Goal: Transaction & Acquisition: Purchase product/service

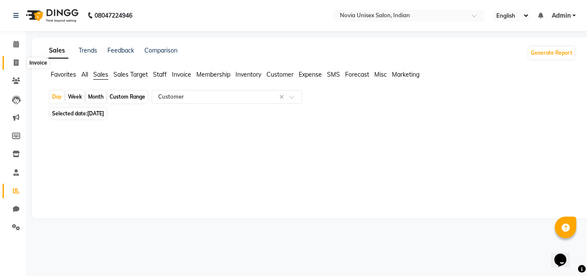
click at [20, 66] on span at bounding box center [16, 63] width 15 height 10
select select "8772"
select select "service"
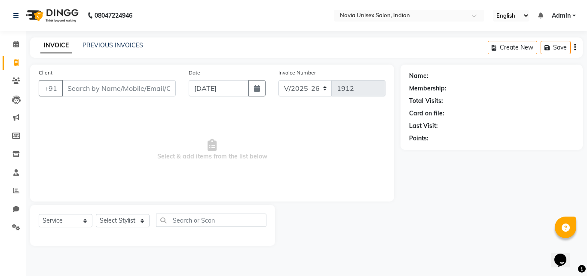
click at [114, 85] on input "Client" at bounding box center [119, 88] width 114 height 16
type input "9475304411"
click at [153, 92] on span "Add Client" at bounding box center [154, 88] width 34 height 9
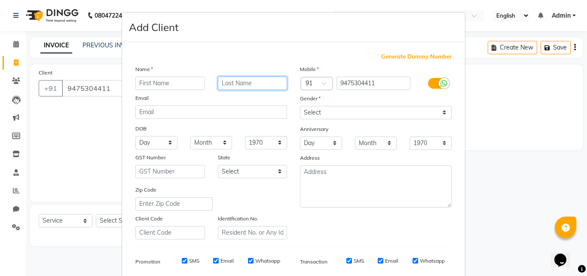
click at [259, 80] on input "text" at bounding box center [253, 83] width 70 height 13
click at [181, 83] on input "text" at bounding box center [170, 83] width 70 height 13
type input "rahul"
click at [260, 84] on input "text" at bounding box center [253, 83] width 70 height 13
type input "biswas"
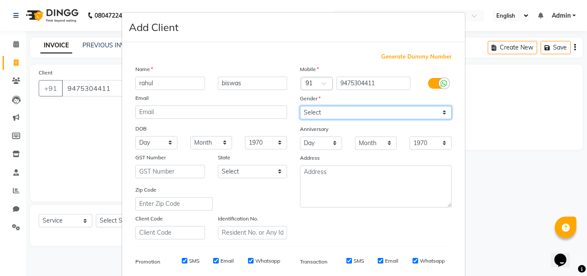
click at [331, 115] on select "Select [DEMOGRAPHIC_DATA] [DEMOGRAPHIC_DATA] Other Prefer Not To Say" at bounding box center [376, 112] width 152 height 13
select select "[DEMOGRAPHIC_DATA]"
click at [300, 106] on select "Select [DEMOGRAPHIC_DATA] [DEMOGRAPHIC_DATA] Other Prefer Not To Say" at bounding box center [376, 112] width 152 height 13
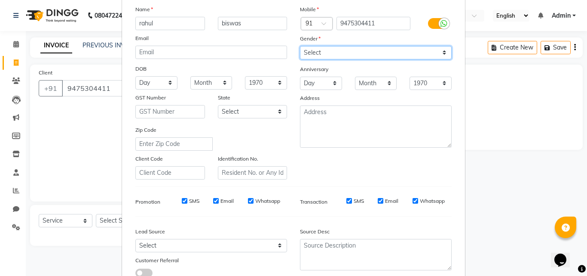
scroll to position [121, 0]
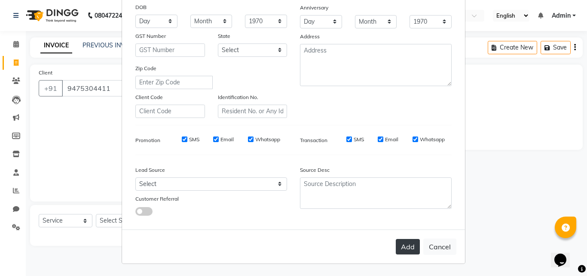
click at [401, 241] on button "Add" at bounding box center [408, 246] width 24 height 15
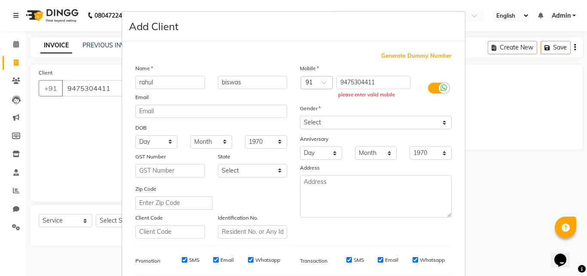
scroll to position [0, 0]
click at [439, 87] on div at bounding box center [444, 88] width 11 height 11
click at [0, 0] on input "checkbox" at bounding box center [0, 0] width 0 height 0
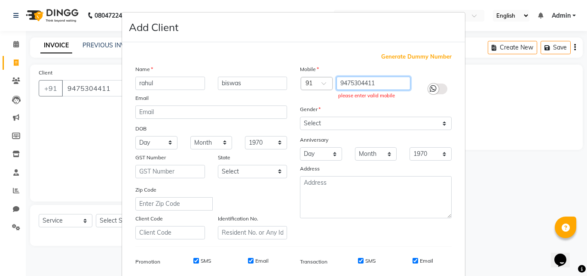
click at [395, 83] on input "9475304411" at bounding box center [374, 83] width 74 height 13
click at [323, 86] on span at bounding box center [327, 85] width 11 height 9
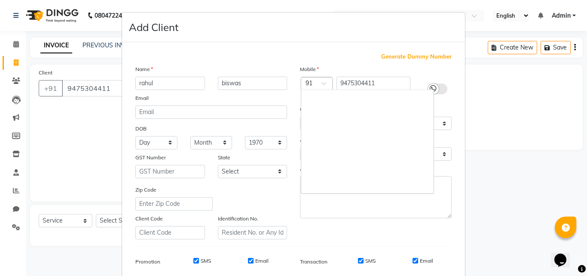
scroll to position [1559, 0]
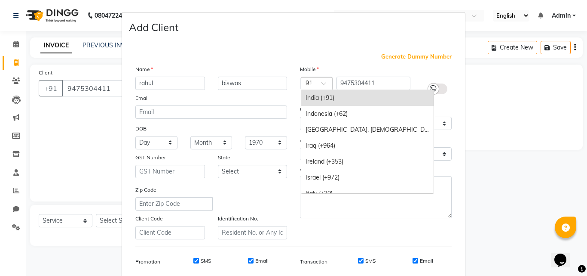
click at [323, 98] on div "India (+91)" at bounding box center [367, 98] width 132 height 16
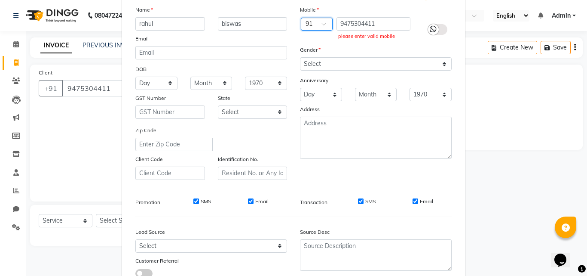
scroll to position [121, 0]
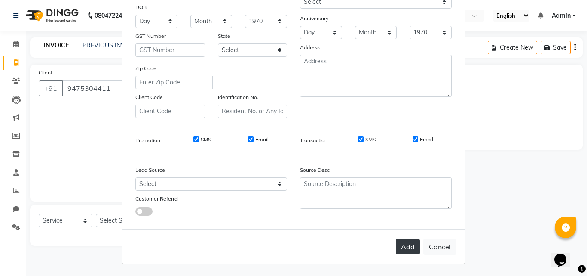
click at [408, 245] on button "Add" at bounding box center [408, 246] width 24 height 15
click at [401, 247] on button "Add" at bounding box center [408, 246] width 24 height 15
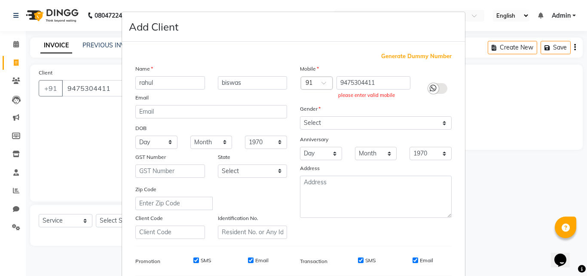
scroll to position [0, 0]
click at [395, 84] on input "9475304411" at bounding box center [374, 83] width 74 height 13
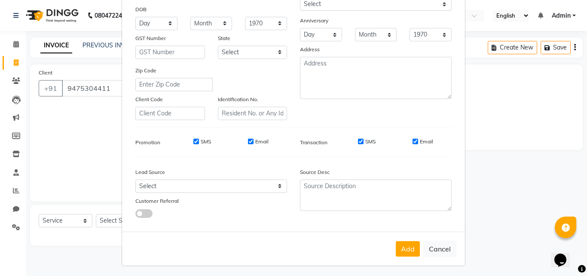
scroll to position [121, 0]
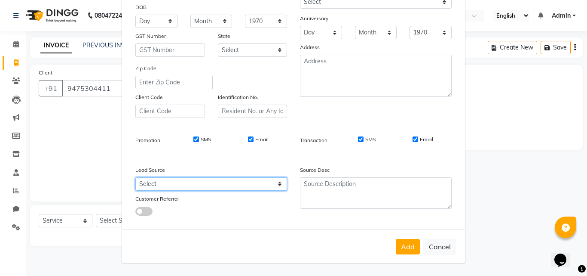
click at [244, 183] on select "Select Walk-in Referral Internet Friend Word of Mouth Advertisement Facebook Ju…" at bounding box center [211, 183] width 152 height 13
click at [297, 218] on div "Generate Dummy Number Name [PERSON_NAME] Email DOB Day 01 02 03 04 05 06 07 08 …" at bounding box center [293, 76] width 329 height 291
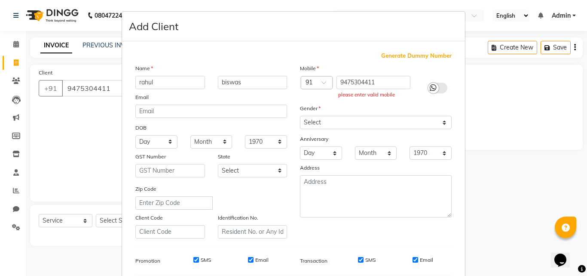
scroll to position [0, 0]
click at [389, 86] on input "9475304411" at bounding box center [374, 83] width 74 height 13
type input "9"
click at [389, 86] on input "text" at bounding box center [374, 83] width 74 height 13
paste input "9475304411"
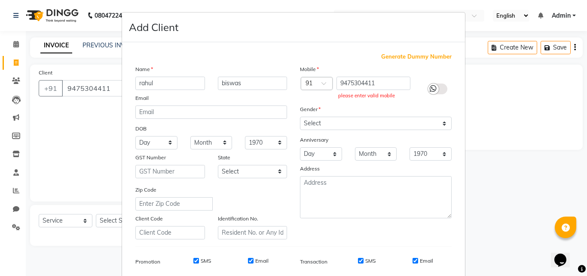
click at [411, 57] on span "Generate Dummy Number" at bounding box center [416, 56] width 71 height 9
type input "1388500000001"
checkbox input "false"
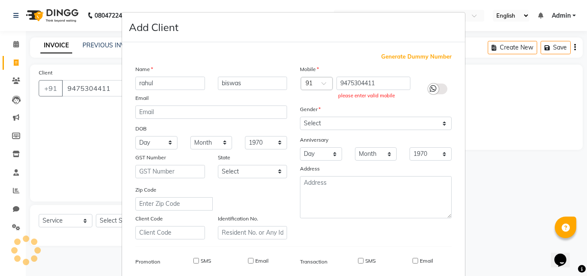
checkbox input "false"
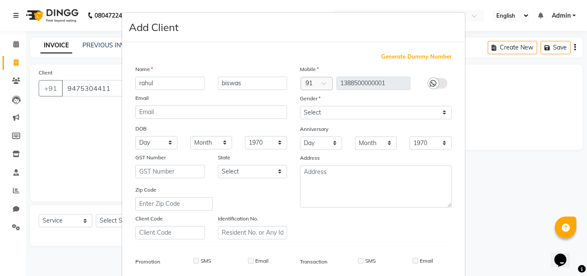
click at [411, 57] on span "Generate Dummy Number" at bounding box center [416, 56] width 71 height 9
click at [322, 83] on span at bounding box center [327, 85] width 11 height 9
click at [395, 56] on span "Generate Dummy Number" at bounding box center [416, 56] width 71 height 9
click at [322, 81] on span at bounding box center [327, 85] width 11 height 9
click at [481, 134] on ngb-modal-window "Add Client Generate Dummy Number Name [PERSON_NAME] Email DOB Day 01 02 03 04 0…" at bounding box center [293, 138] width 587 height 276
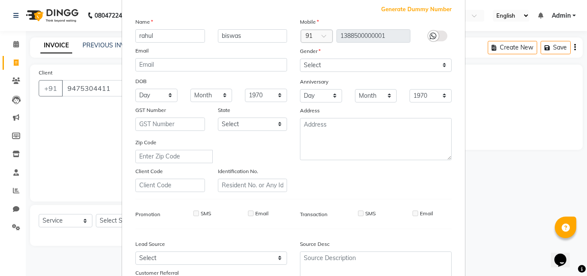
scroll to position [121, 0]
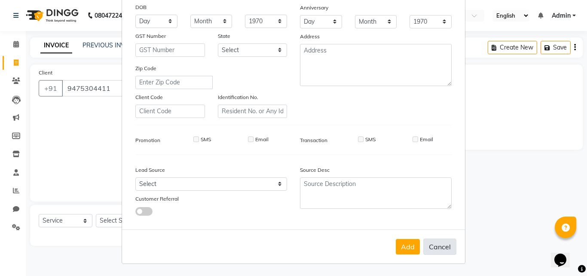
click at [444, 248] on button "Cancel" at bounding box center [439, 246] width 33 height 16
select select
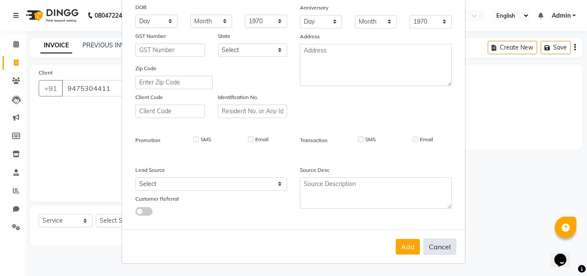
select select
checkbox input "false"
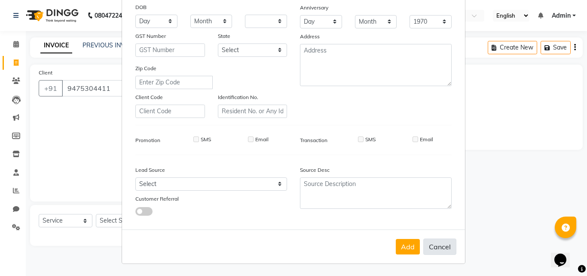
checkbox input "false"
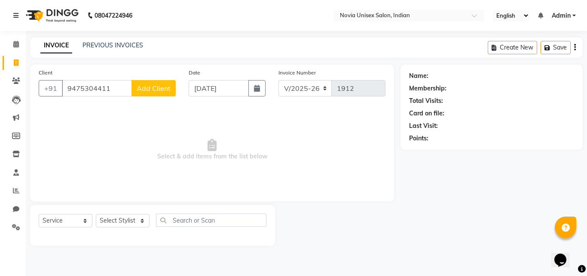
click at [159, 93] on button "Add Client" at bounding box center [154, 88] width 44 height 16
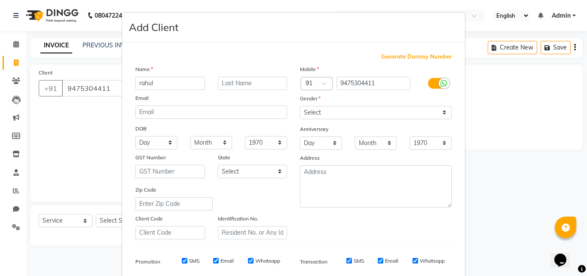
type input "rahul"
click at [241, 84] on input "text" at bounding box center [253, 83] width 70 height 13
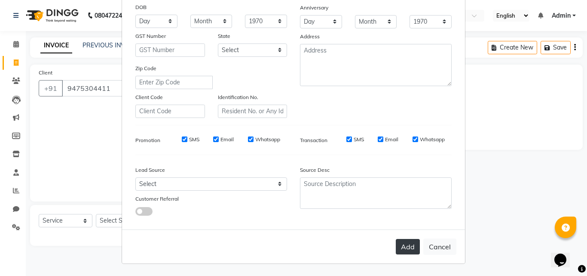
type input "biswas"
click at [407, 247] on button "Add" at bounding box center [408, 246] width 24 height 15
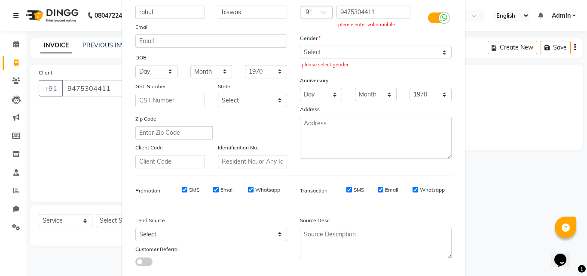
scroll to position [0, 0]
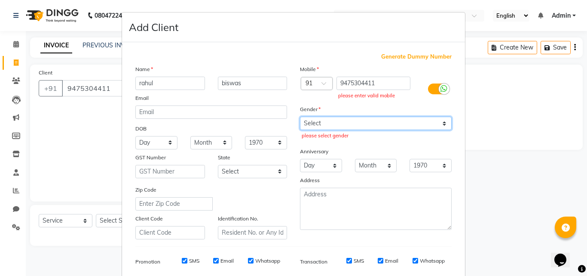
click at [377, 125] on select "Select [DEMOGRAPHIC_DATA] [DEMOGRAPHIC_DATA] Other Prefer Not To Say" at bounding box center [376, 122] width 152 height 13
select select "[DEMOGRAPHIC_DATA]"
click at [300, 116] on select "Select [DEMOGRAPHIC_DATA] [DEMOGRAPHIC_DATA] Other Prefer Not To Say" at bounding box center [376, 122] width 152 height 13
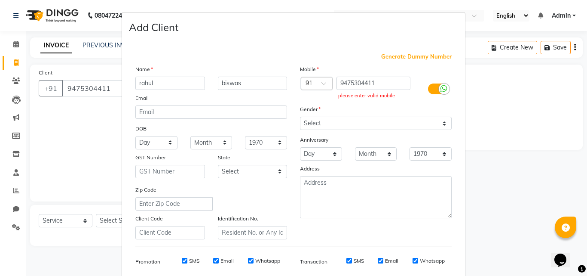
click at [80, 110] on ngb-modal-window "Add Client Generate Dummy Number Name [PERSON_NAME] Email DOB Day 01 02 03 04 0…" at bounding box center [293, 138] width 587 height 276
click at [484, 99] on ngb-modal-window "Add Client Generate Dummy Number Name [PERSON_NAME] Email DOB Day 01 02 03 04 0…" at bounding box center [293, 138] width 587 height 276
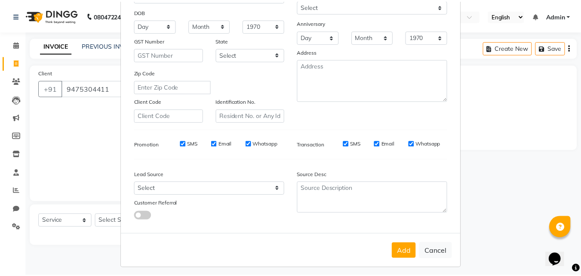
scroll to position [121, 0]
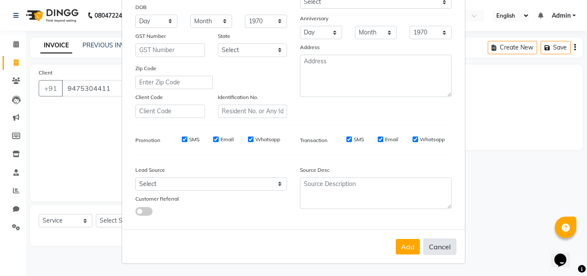
click at [441, 247] on button "Cancel" at bounding box center [439, 246] width 33 height 16
select select
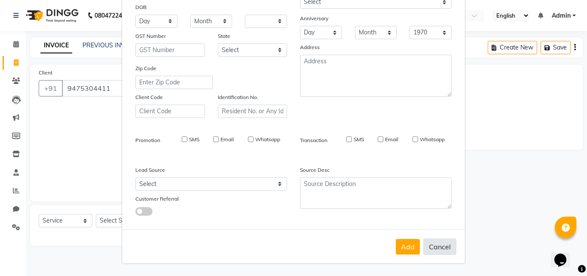
select select
checkbox input "false"
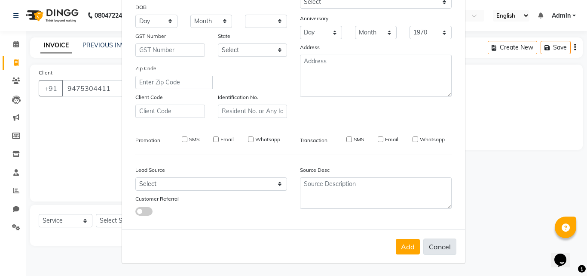
checkbox input "false"
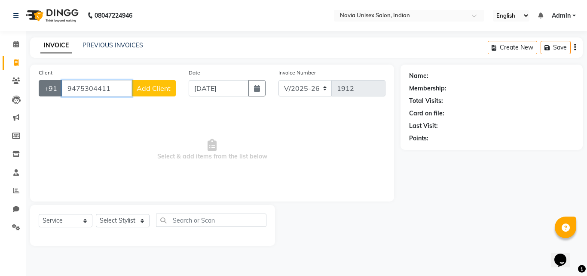
drag, startPoint x: 120, startPoint y: 86, endPoint x: 39, endPoint y: 93, distance: 82.0
click at [39, 93] on div "[PHONE_NUMBER] Add Client" at bounding box center [107, 88] width 137 height 16
paste input "8100637315"
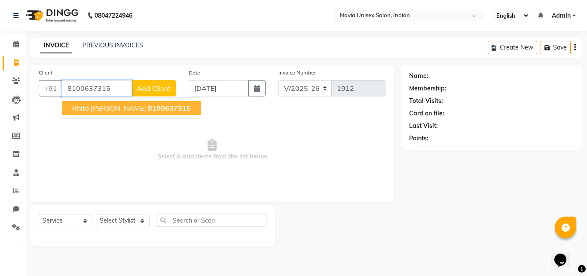
click at [148, 108] on span "8100637315" at bounding box center [169, 108] width 43 height 9
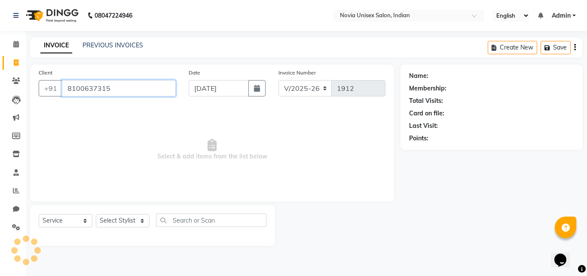
type input "8100637315"
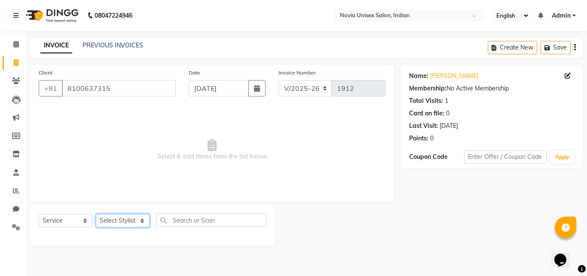
click at [135, 220] on select "Select Stylist [PERSON_NAME] [PERSON_NAME] housesale [PERSON_NAME] [PERSON_NAME…" at bounding box center [123, 220] width 54 height 13
select select "89593"
click at [96, 214] on select "Select Stylist [PERSON_NAME] [PERSON_NAME] housesale [PERSON_NAME] [PERSON_NAME…" at bounding box center [123, 220] width 54 height 13
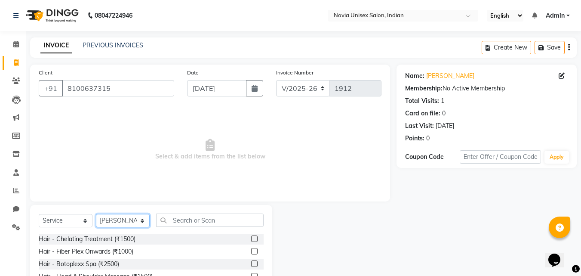
scroll to position [69, 0]
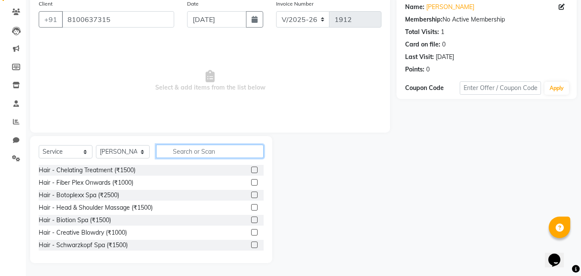
click at [194, 155] on input "text" at bounding box center [209, 150] width 107 height 13
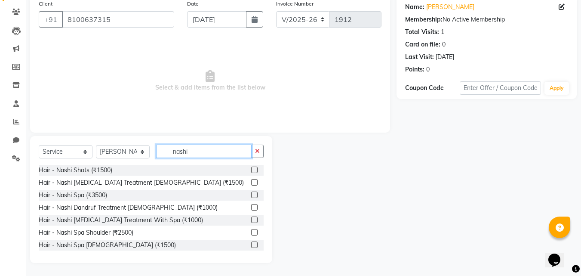
type input "nashi"
click at [251, 207] on label at bounding box center [254, 207] width 6 height 6
click at [251, 207] on input "checkbox" at bounding box center [254, 208] width 6 height 6
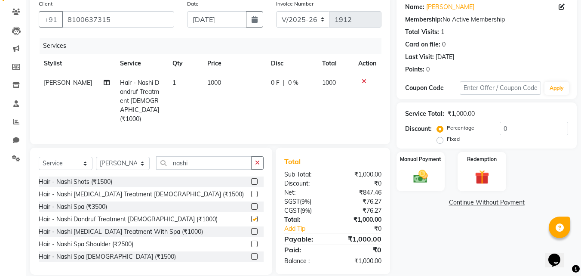
checkbox input "false"
click at [215, 81] on span "1000" at bounding box center [214, 83] width 14 height 8
select select "89593"
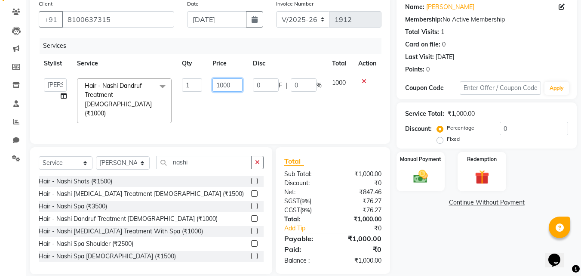
click at [215, 81] on input "1000" at bounding box center [227, 84] width 30 height 13
type input "1500"
click at [427, 232] on div "Name: [PERSON_NAME] Membership: No Active Membership Total Visits: 1 Card on fi…" at bounding box center [489, 135] width 187 height 278
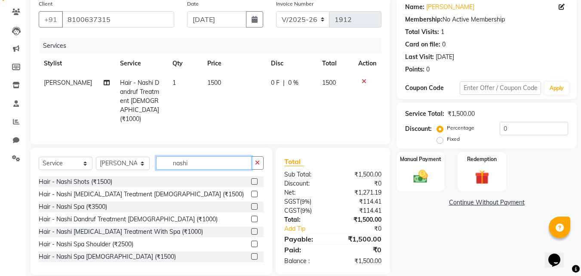
click at [197, 156] on input "nashi" at bounding box center [203, 162] width 95 height 13
type input "n"
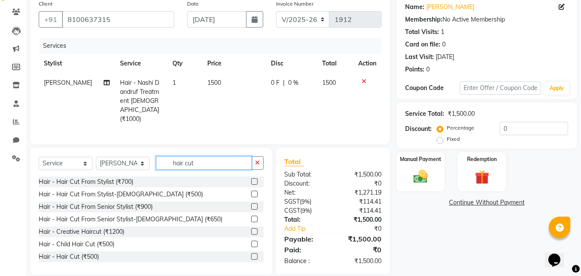
type input "hair cut"
click at [251, 190] on label at bounding box center [254, 193] width 6 height 6
click at [251, 191] on input "checkbox" at bounding box center [254, 194] width 6 height 6
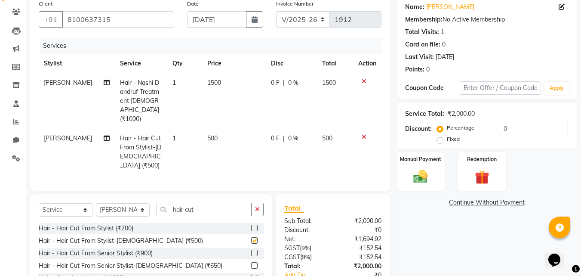
checkbox input "false"
click at [424, 173] on img at bounding box center [420, 176] width 24 height 17
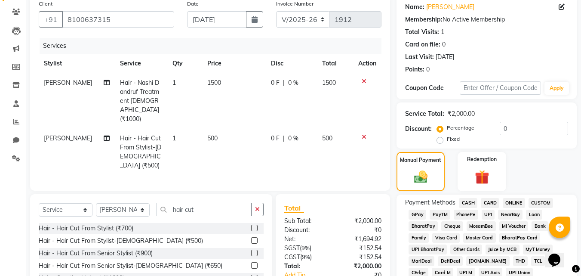
click at [486, 213] on span "UPI" at bounding box center [487, 214] width 13 height 10
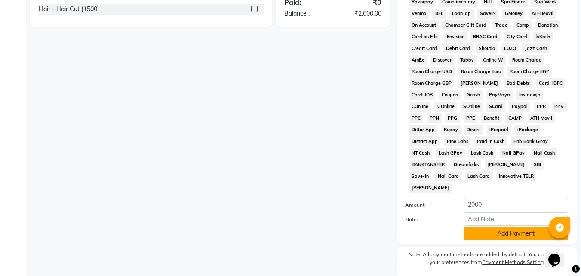
scroll to position [382, 0]
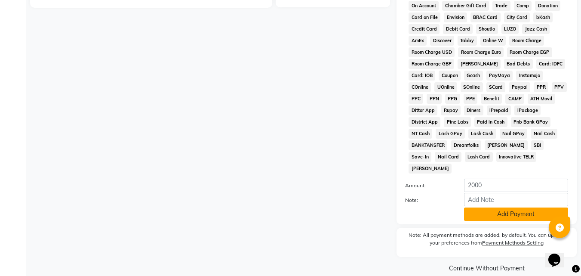
click at [488, 207] on button "Add Payment" at bounding box center [516, 213] width 104 height 13
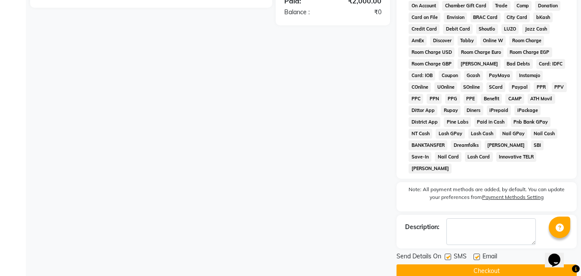
click at [486, 264] on button "Checkout" at bounding box center [486, 270] width 180 height 13
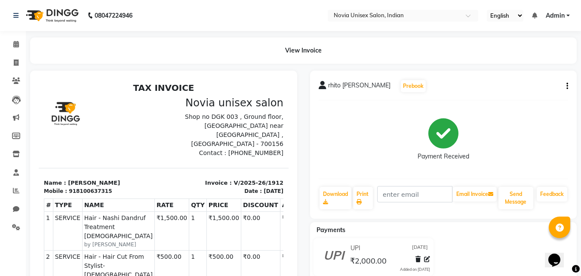
click at [569, 84] on div "rhito [PERSON_NAME] Prebook Payment Received Download Print Email Invoice Send …" at bounding box center [443, 145] width 267 height 148
click at [567, 86] on icon "button" at bounding box center [567, 86] width 2 height 0
click at [538, 98] on div "Edit Invoice" at bounding box center [524, 97] width 59 height 11
select select "service"
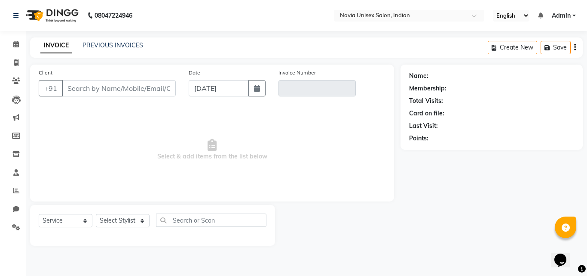
type input "8100637315"
type input "V/2025-26/1912"
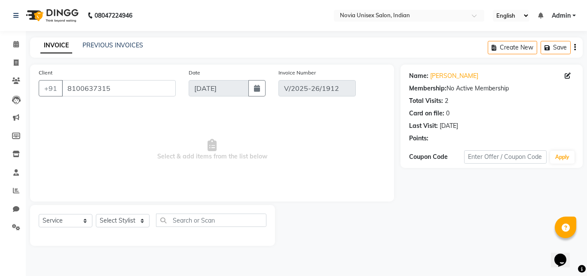
select select "select"
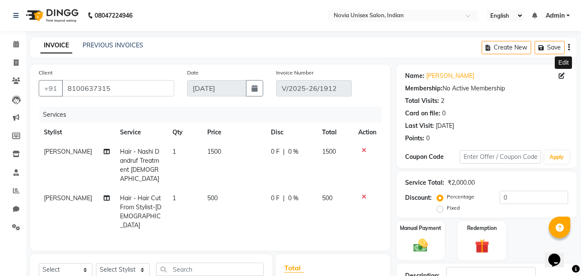
click at [559, 76] on icon at bounding box center [561, 76] width 6 height 6
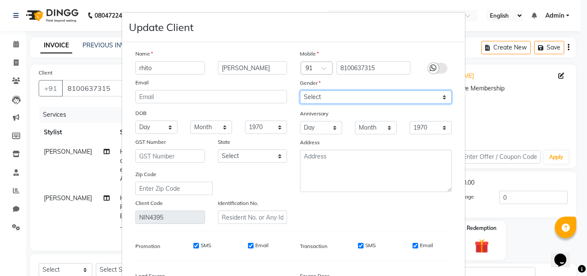
click at [353, 98] on select "Select [DEMOGRAPHIC_DATA] [DEMOGRAPHIC_DATA] Other Prefer Not To Say" at bounding box center [376, 96] width 152 height 13
select select "[DEMOGRAPHIC_DATA]"
click at [300, 90] on select "Select [DEMOGRAPHIC_DATA] [DEMOGRAPHIC_DATA] Other Prefer Not To Say" at bounding box center [376, 96] width 152 height 13
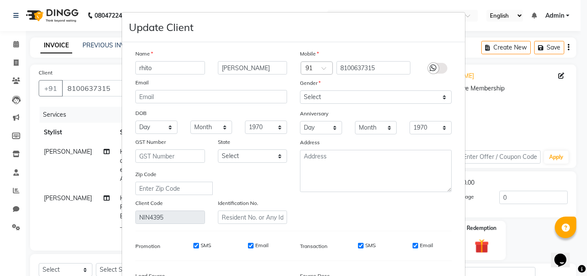
click at [430, 68] on icon at bounding box center [433, 68] width 7 height 8
click at [0, 0] on input "checkbox" at bounding box center [0, 0] width 0 height 0
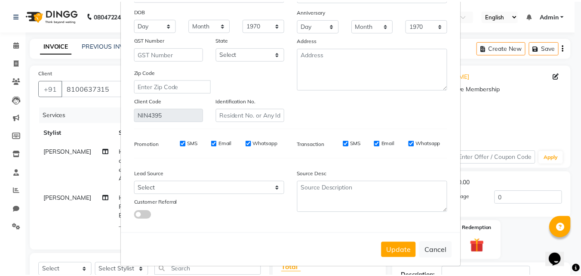
scroll to position [106, 0]
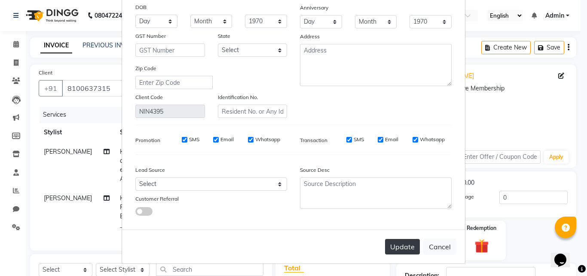
click at [405, 252] on button "Update" at bounding box center [402, 246] width 35 height 15
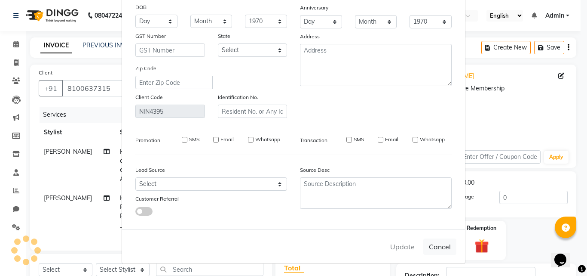
select select
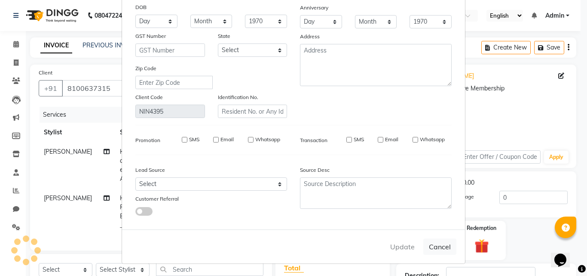
select select
checkbox input "false"
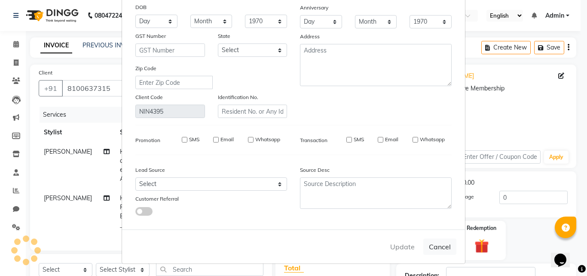
checkbox input "false"
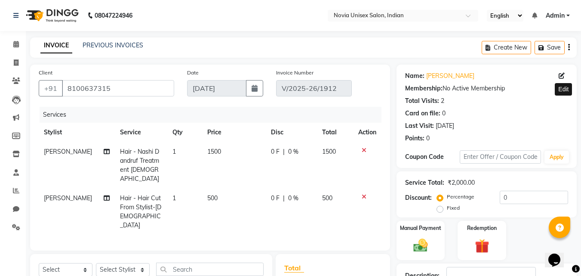
scroll to position [124, 0]
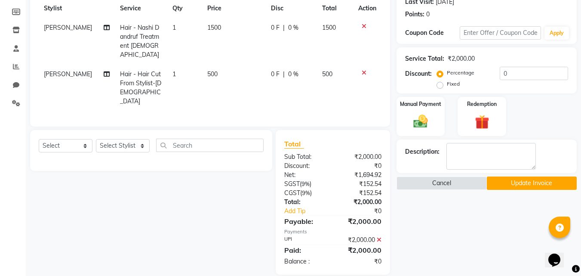
click at [510, 187] on button "Update Invoice" at bounding box center [532, 182] width 90 height 13
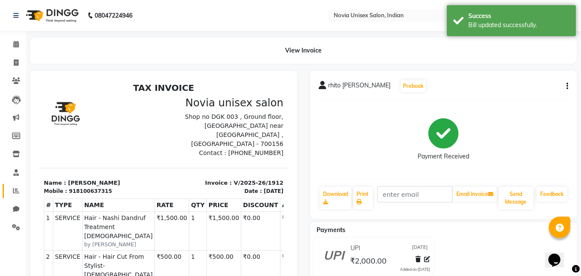
click at [15, 185] on link "Reports" at bounding box center [13, 191] width 21 height 14
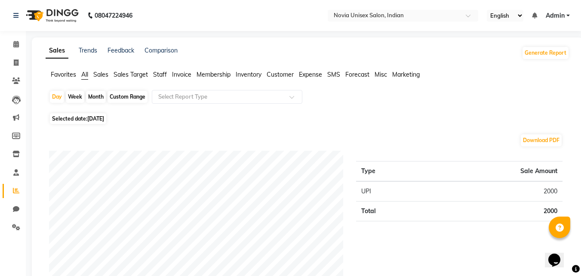
click at [165, 76] on span "Staff" at bounding box center [160, 75] width 14 height 8
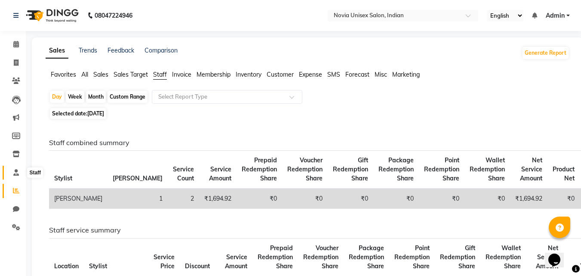
click at [17, 171] on icon at bounding box center [16, 172] width 6 height 6
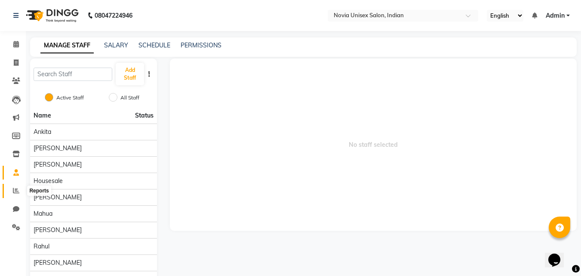
click at [18, 190] on icon at bounding box center [16, 190] width 6 height 6
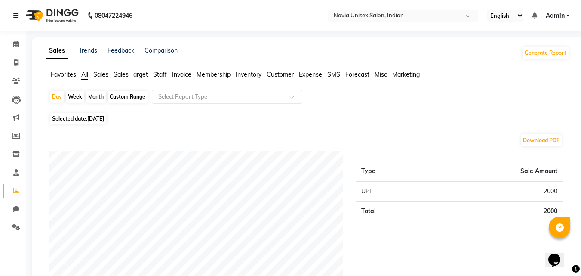
click at [101, 74] on span "Sales" at bounding box center [100, 75] width 15 height 8
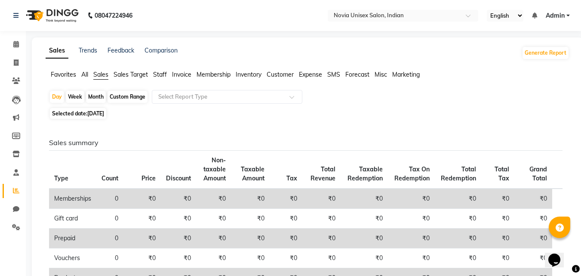
click at [170, 89] on app-reports "Favorites All Sales Sales Target Staff Invoice Membership Inventory Customer Ex…" at bounding box center [307, 265] width 534 height 390
click at [172, 96] on input "text" at bounding box center [218, 96] width 124 height 9
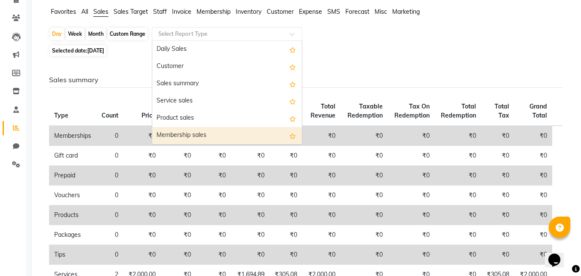
scroll to position [43, 0]
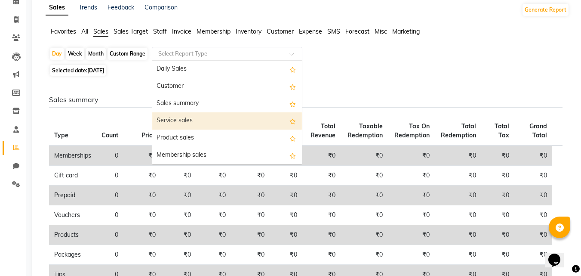
click at [185, 117] on div "Service sales" at bounding box center [227, 120] width 150 height 17
select select "filtered_report"
select select "csv"
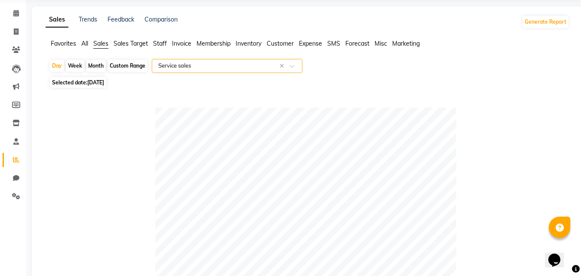
scroll to position [0, 0]
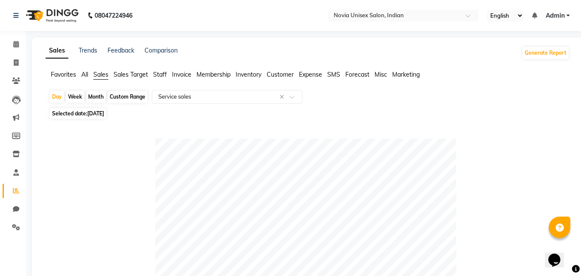
click at [158, 73] on span "Staff" at bounding box center [160, 75] width 14 height 8
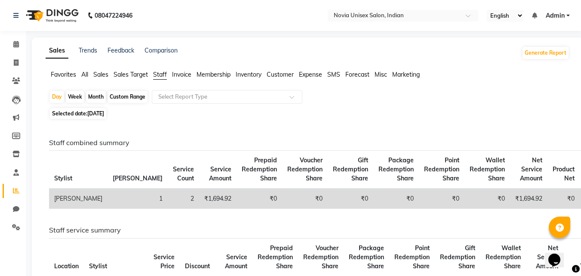
click at [102, 110] on span "[DATE]" at bounding box center [95, 113] width 17 height 6
select select "9"
select select "2025"
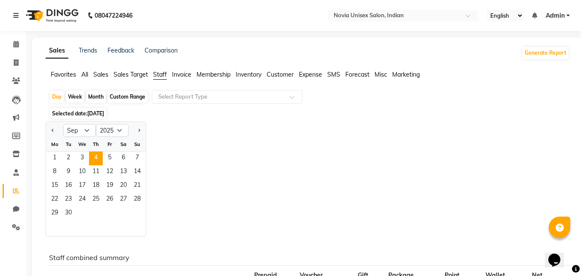
click at [96, 95] on div "Month" at bounding box center [96, 97] width 20 height 12
select select "9"
select select "2025"
click at [58, 157] on span "1" at bounding box center [55, 158] width 14 height 14
